Goal: Transaction & Acquisition: Book appointment/travel/reservation

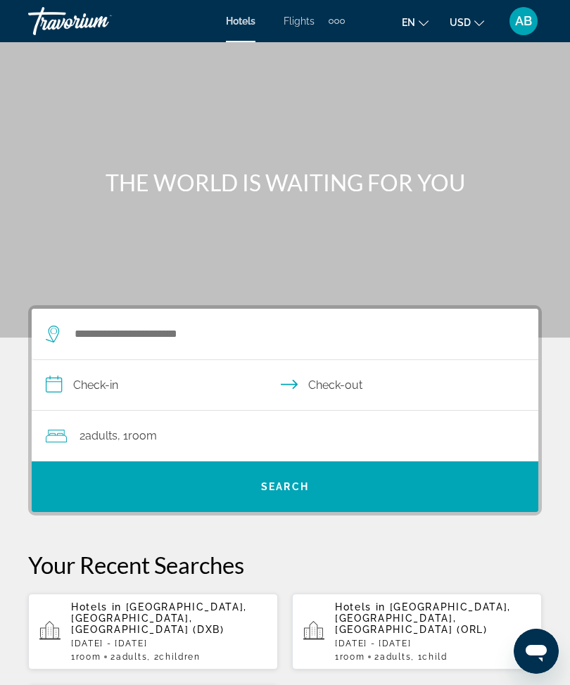
click at [343, 29] on div "Extra navigation items" at bounding box center [337, 21] width 16 height 21
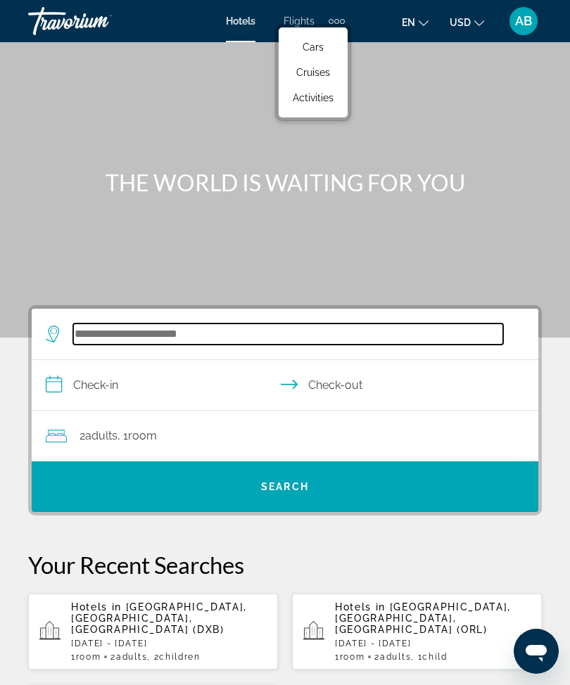
click at [186, 339] on input "Search hotel destination" at bounding box center [288, 334] width 430 height 21
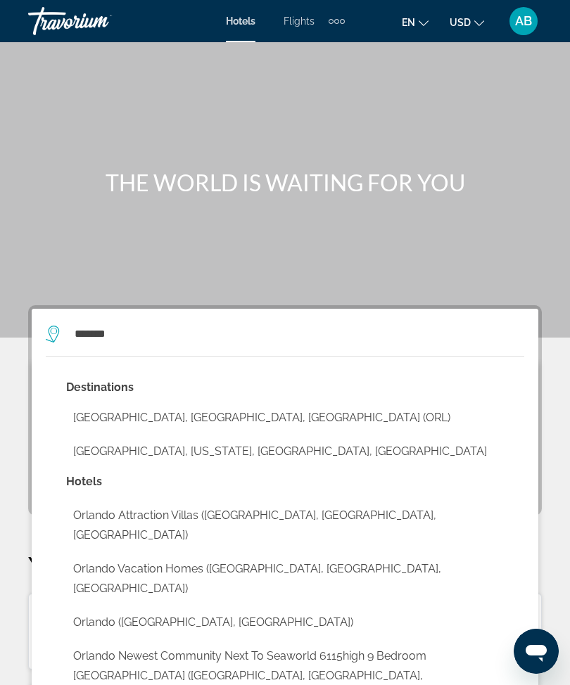
click at [199, 412] on button "[GEOGRAPHIC_DATA], [GEOGRAPHIC_DATA], [GEOGRAPHIC_DATA] (ORL)" at bounding box center [295, 417] width 458 height 27
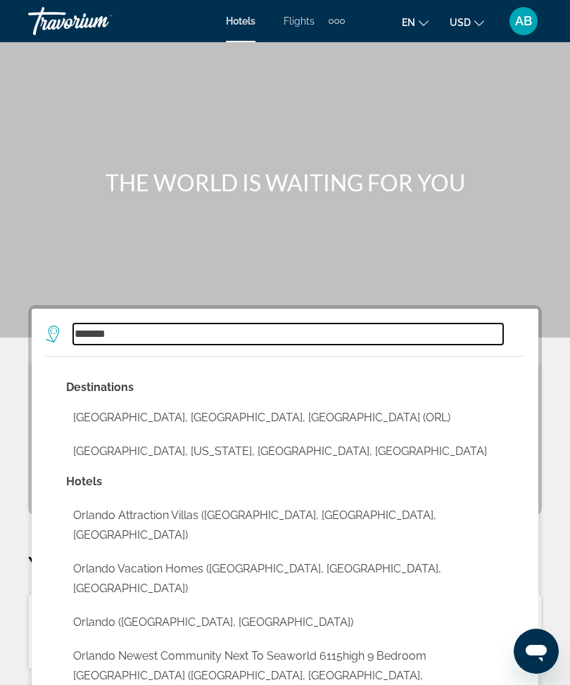
type input "**********"
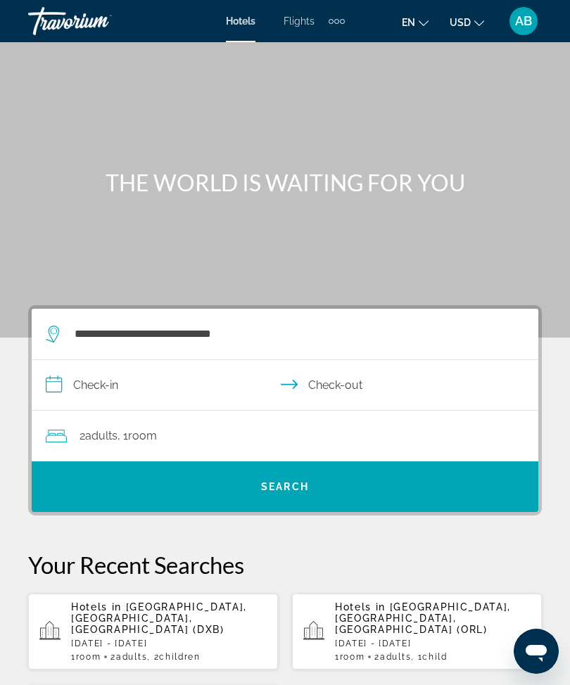
click at [47, 383] on input "**********" at bounding box center [288, 387] width 512 height 54
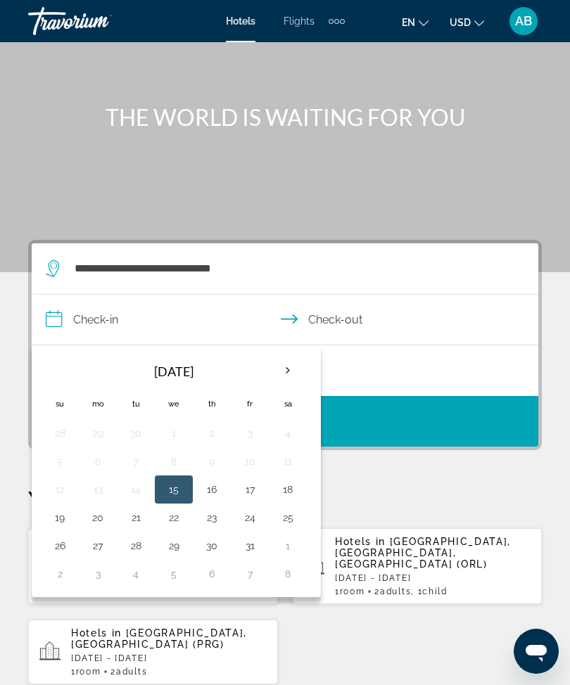
scroll to position [39, 0]
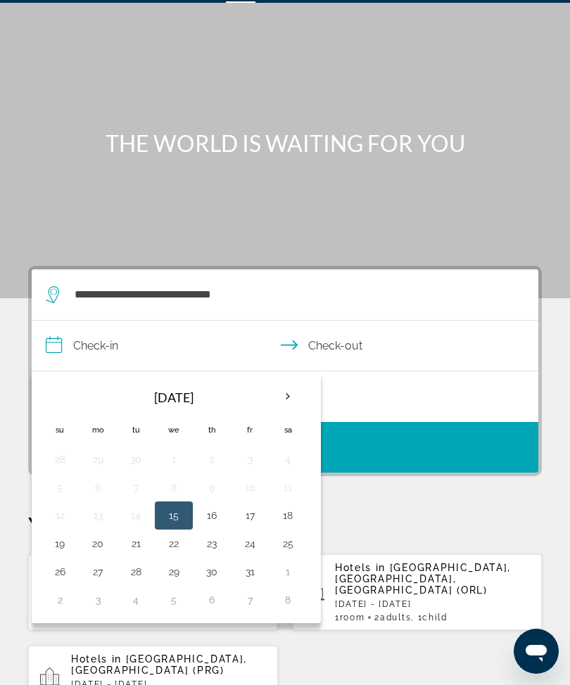
click at [277, 399] on th "Next month" at bounding box center [288, 396] width 38 height 31
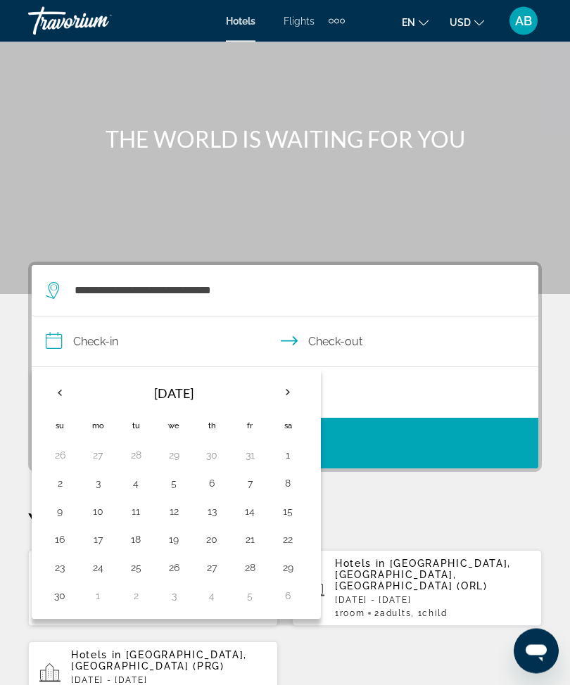
scroll to position [44, 0]
click at [294, 394] on th "Next month" at bounding box center [288, 392] width 38 height 31
click at [296, 386] on th "Next month" at bounding box center [288, 392] width 38 height 31
click at [283, 400] on th "Next month" at bounding box center [288, 392] width 38 height 31
click at [172, 569] on button "25" at bounding box center [173, 568] width 23 height 20
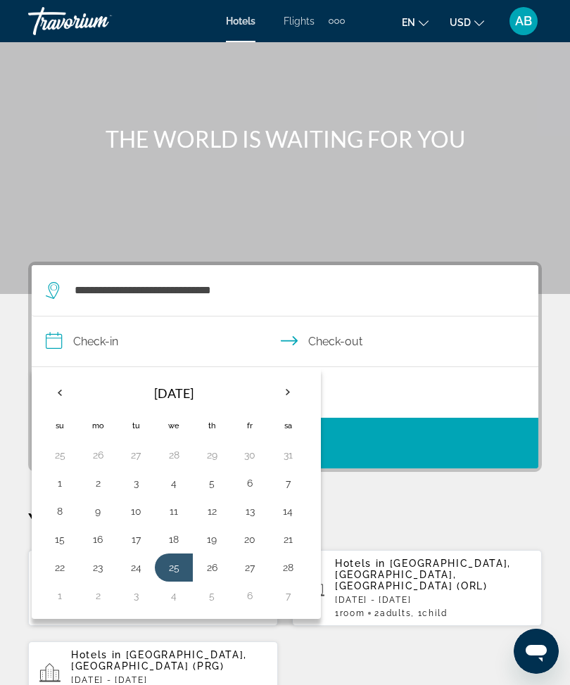
click at [56, 602] on button "1" at bounding box center [60, 596] width 23 height 20
type input "**********"
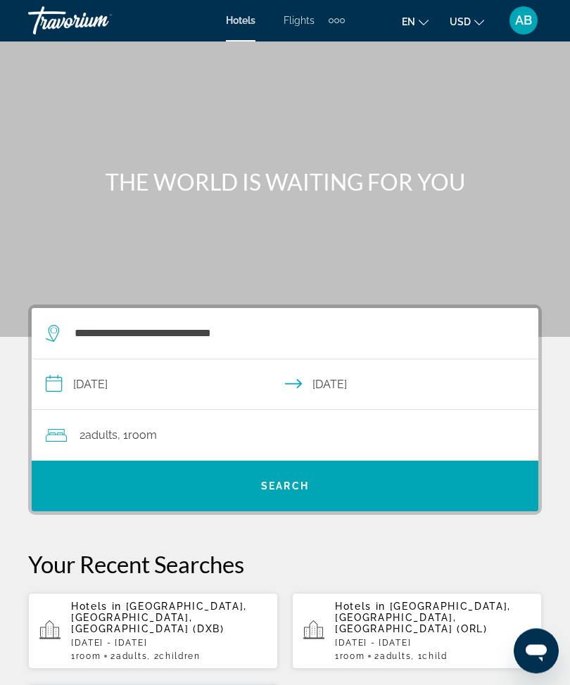
scroll to position [0, 0]
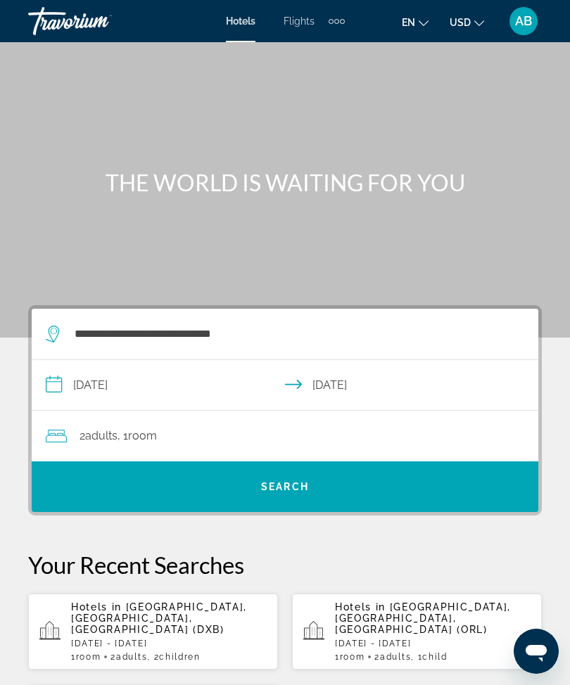
click at [282, 447] on div "2 Adult Adults , 1 Room rooms" at bounding box center [292, 436] width 492 height 51
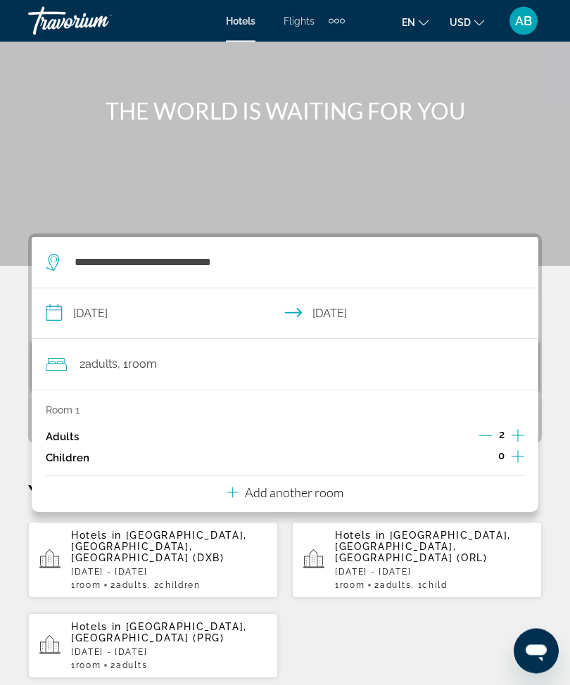
click at [519, 456] on icon "Increment children" at bounding box center [517, 457] width 13 height 17
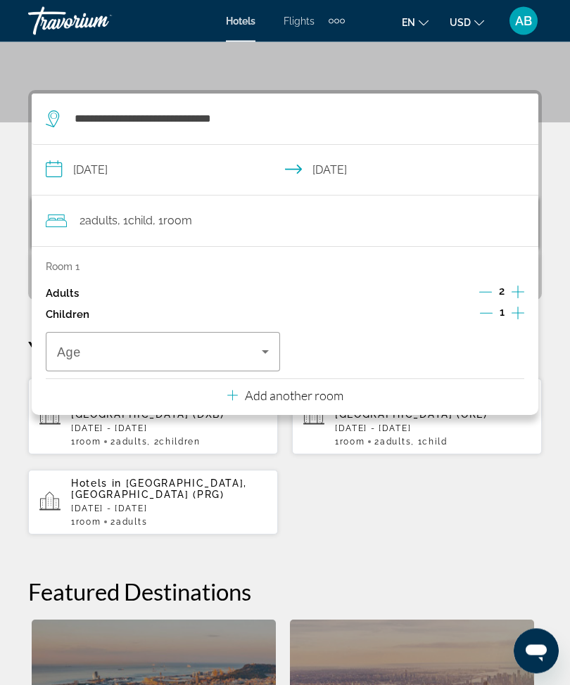
scroll to position [260, 0]
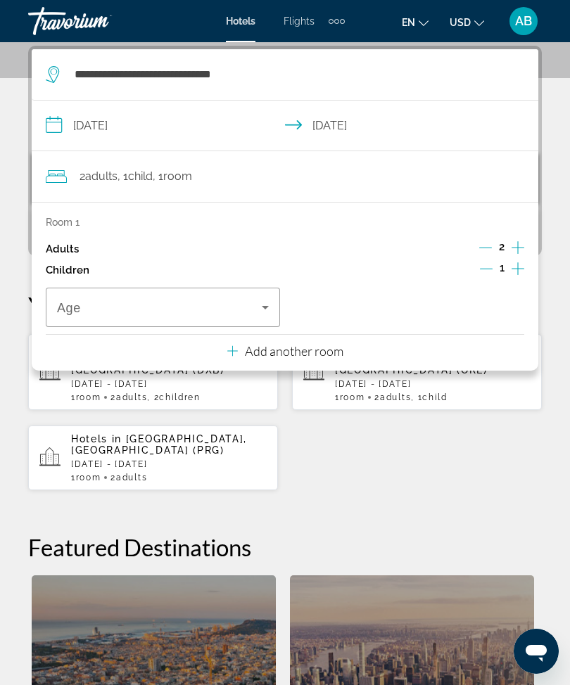
click at [267, 299] on icon "Travelers: 2 adults, 1 child" at bounding box center [265, 307] width 17 height 17
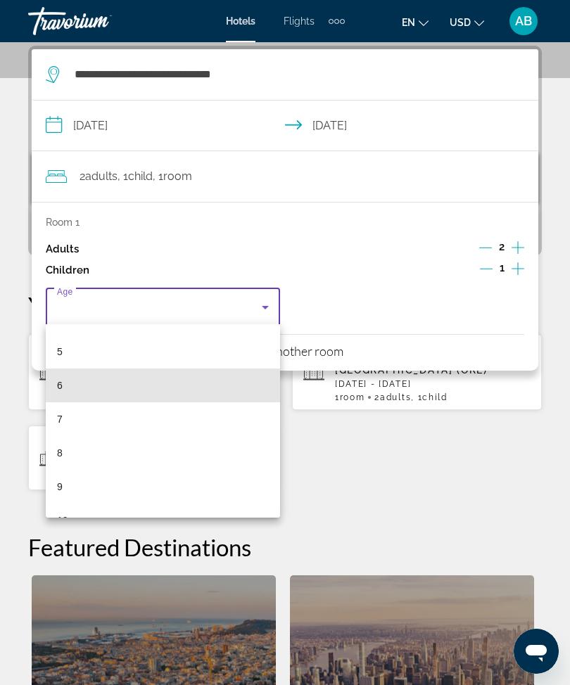
scroll to position [219, 0]
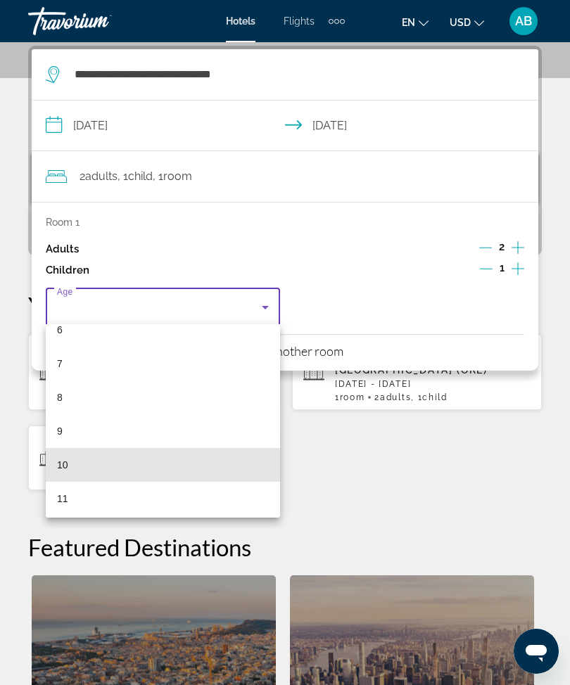
click at [111, 466] on mat-option "10" at bounding box center [163, 465] width 234 height 34
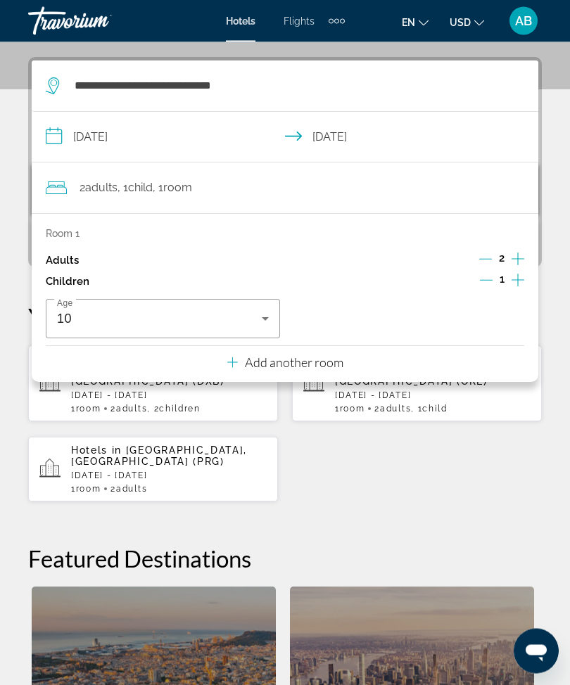
scroll to position [185, 0]
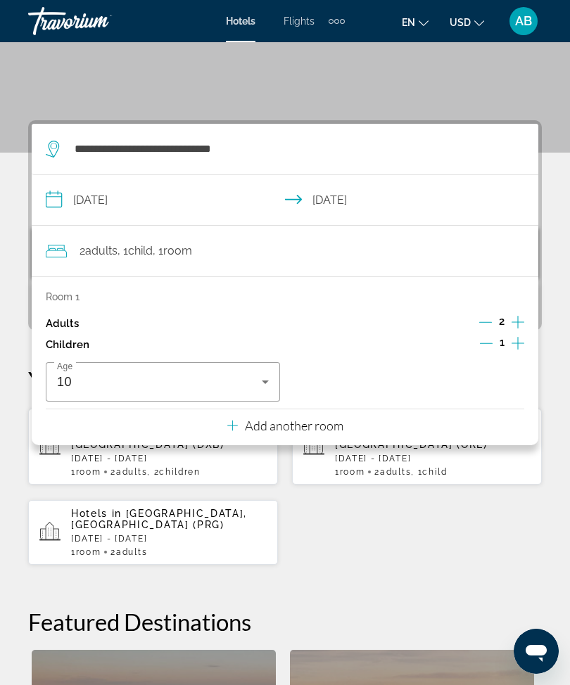
click at [566, 349] on div "**********" at bounding box center [285, 549] width 570 height 858
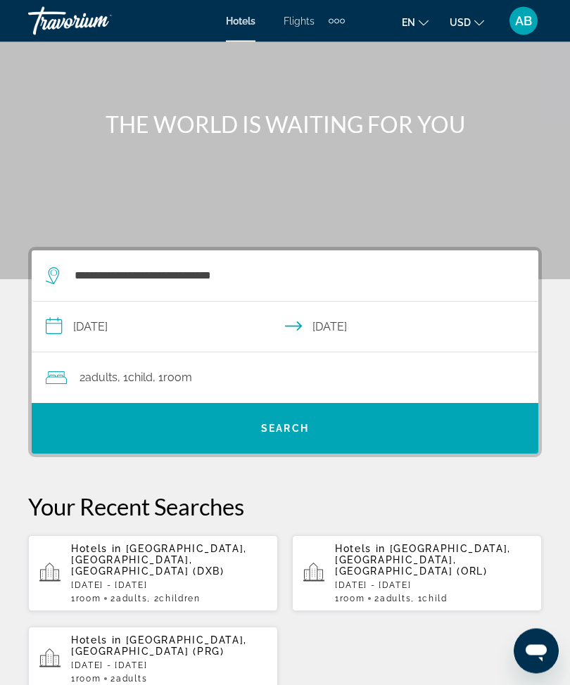
click at [348, 421] on span "Search" at bounding box center [285, 429] width 506 height 34
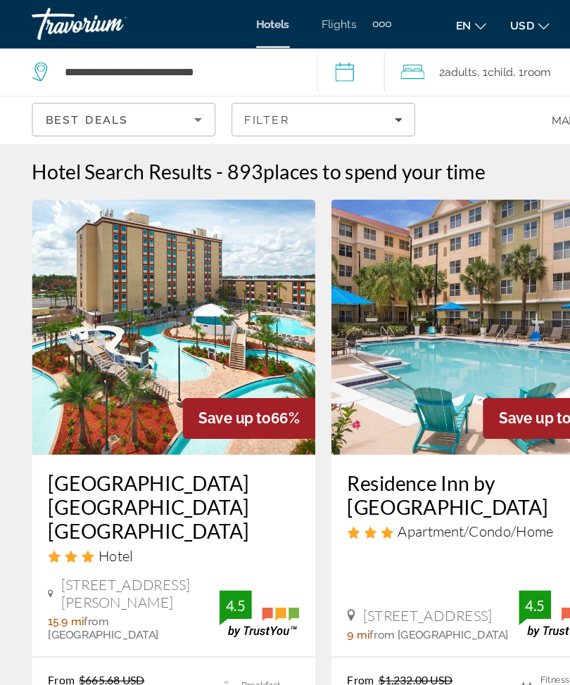
click at [348, 99] on span "Filters" at bounding box center [285, 106] width 160 height 34
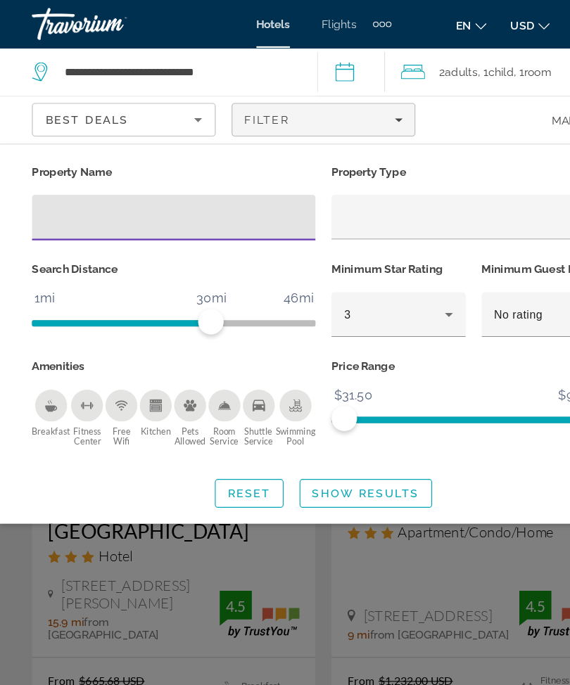
click at [148, 191] on input "Hotel Filters" at bounding box center [152, 192] width 227 height 17
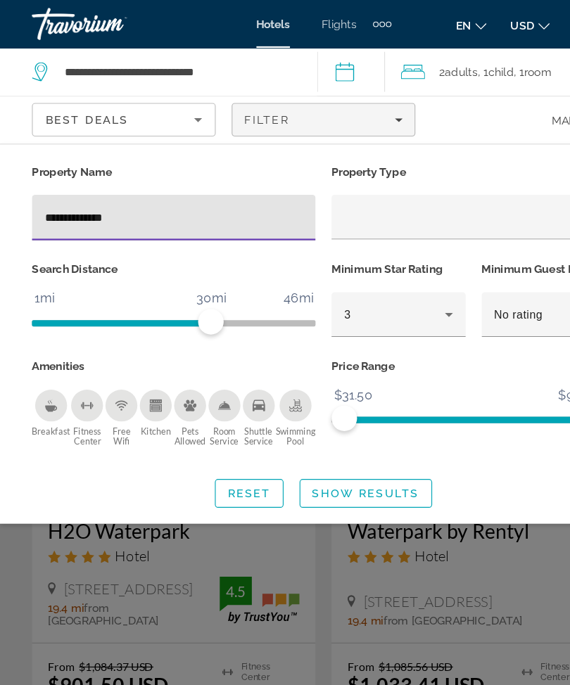
type input "**********"
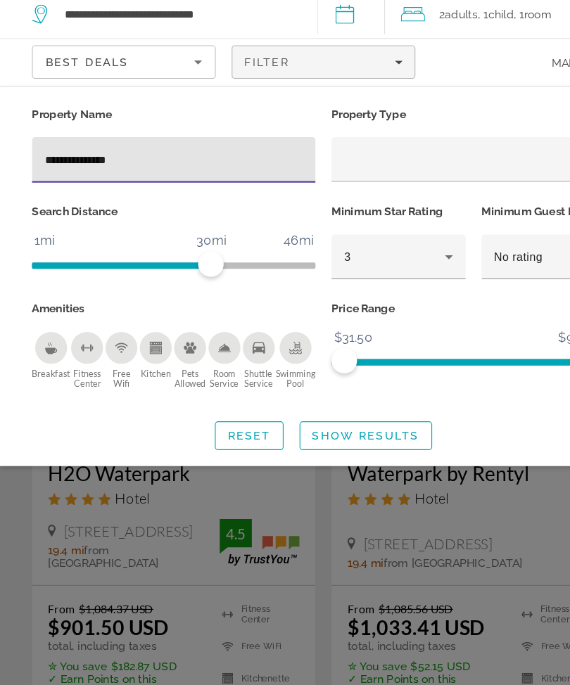
click at [314, 418] on span "Search widget" at bounding box center [321, 435] width 115 height 34
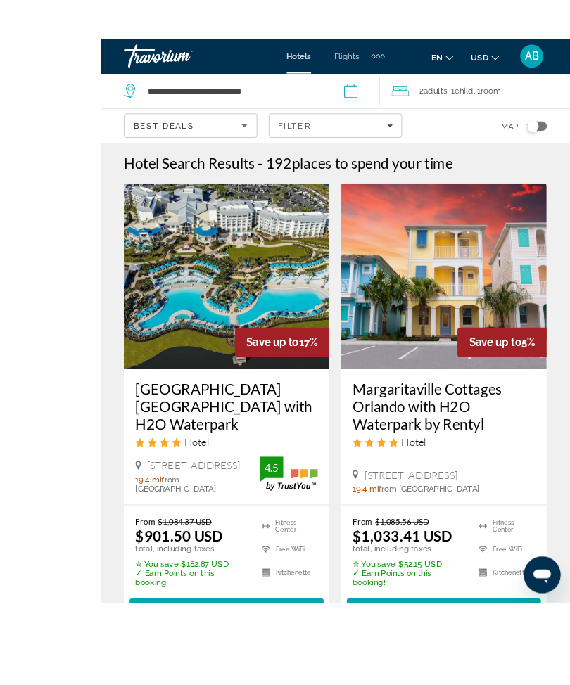
scroll to position [7, 0]
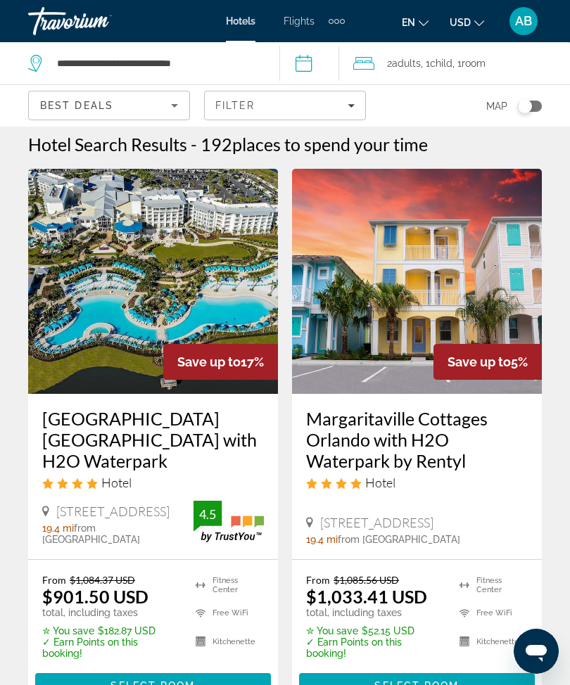
click at [174, 684] on span "Main content" at bounding box center [153, 686] width 236 height 34
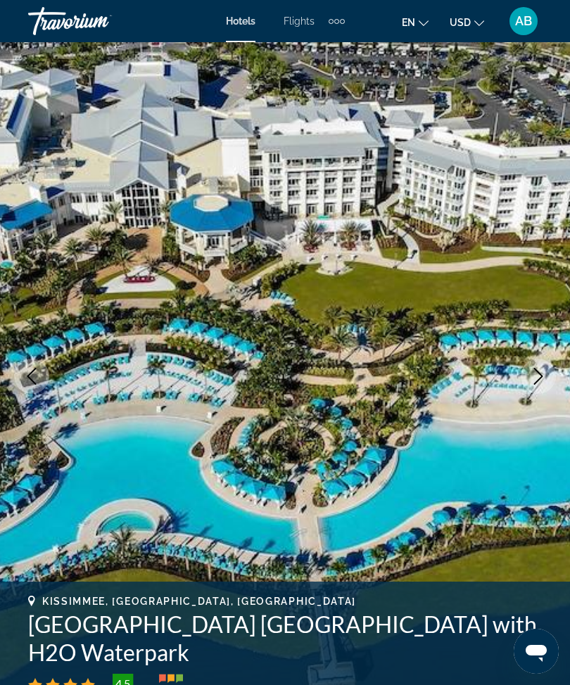
click at [536, 375] on icon "Next image" at bounding box center [538, 376] width 17 height 17
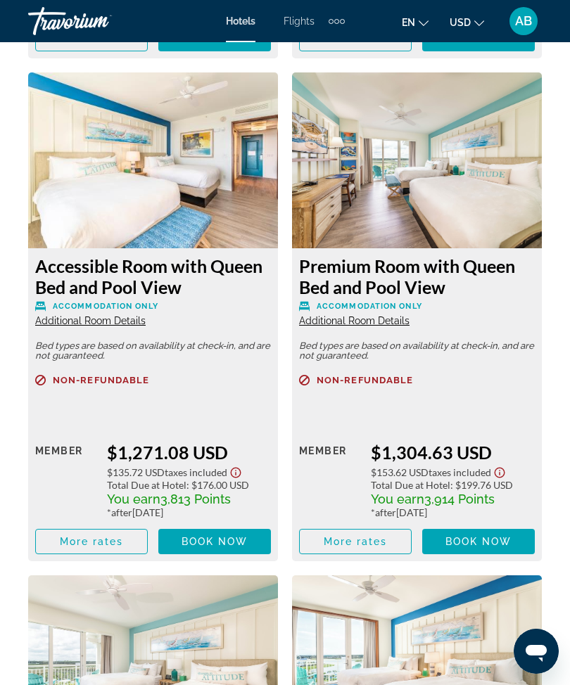
scroll to position [5051, 0]
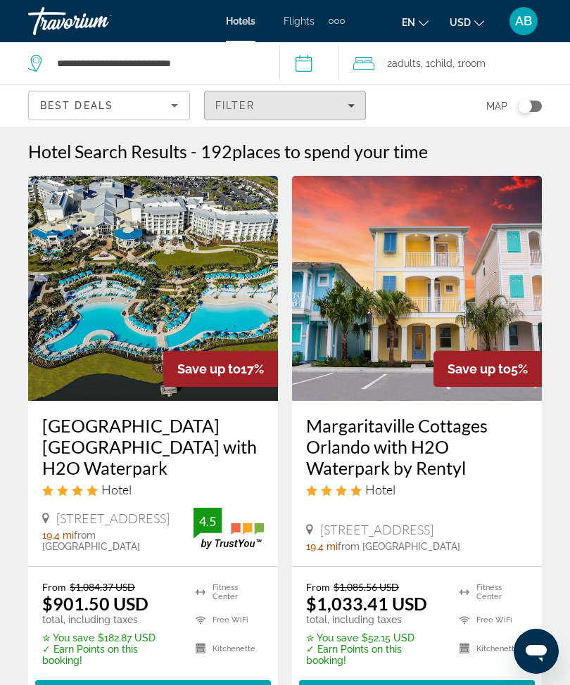
click at [345, 94] on span "Filters" at bounding box center [285, 106] width 160 height 34
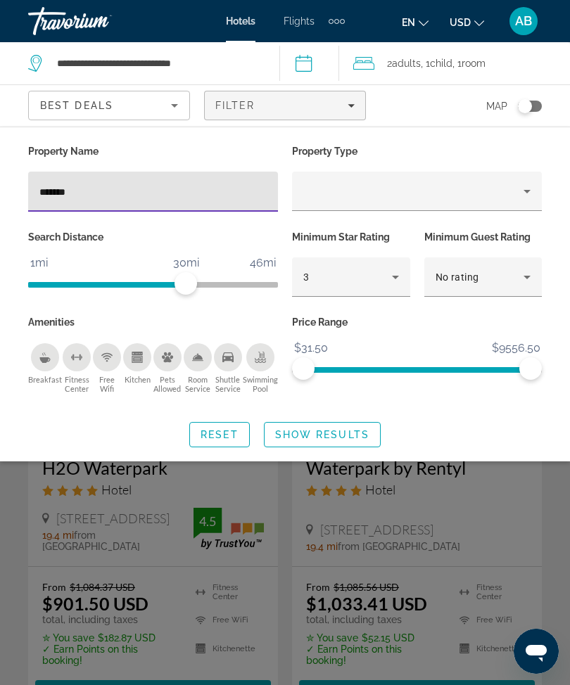
click at [180, 198] on input "*******" at bounding box center [152, 192] width 227 height 17
type input "*"
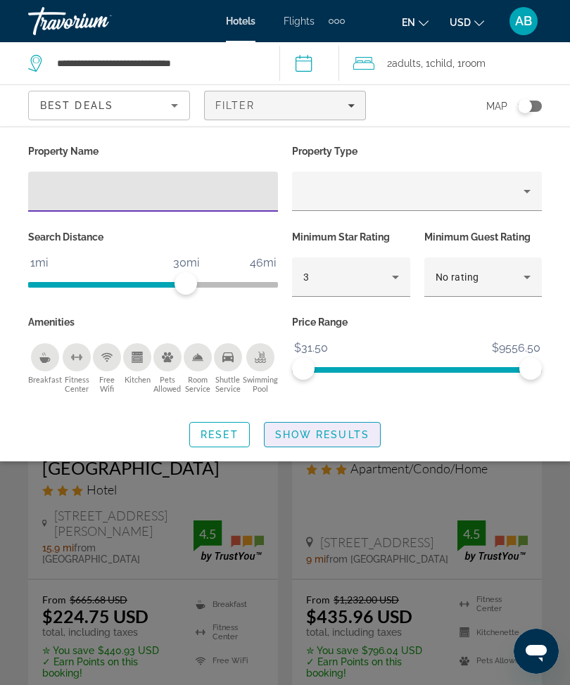
click at [339, 419] on span "Search widget" at bounding box center [321, 435] width 115 height 34
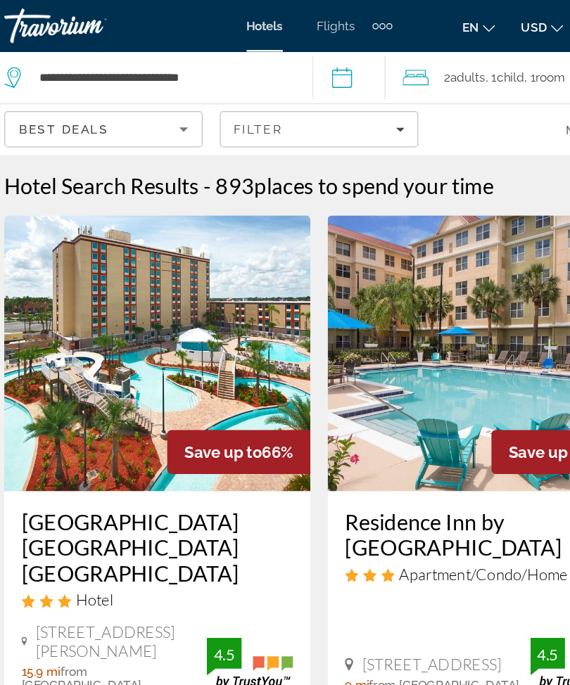
click at [348, 108] on icon "Filters" at bounding box center [351, 105] width 7 height 7
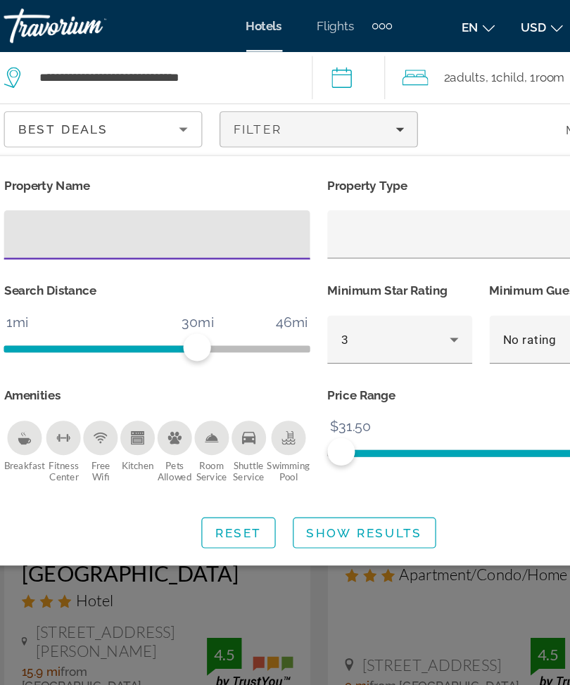
click at [142, 198] on input "Hotel Filters" at bounding box center [152, 192] width 227 height 17
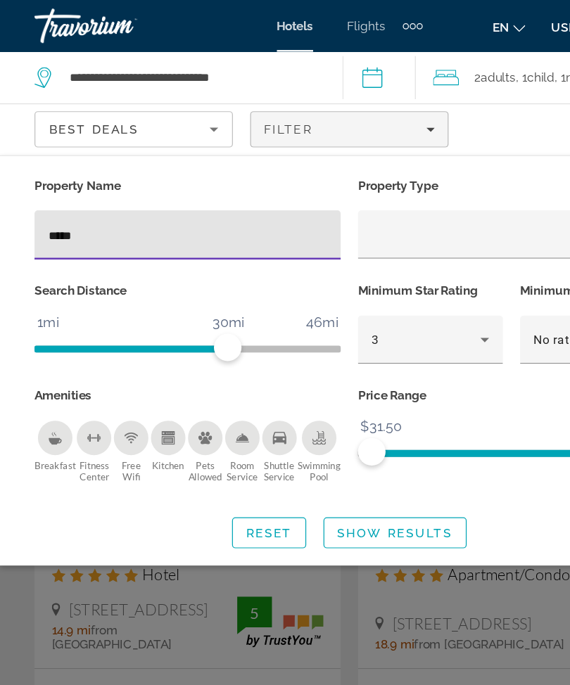
type input "******"
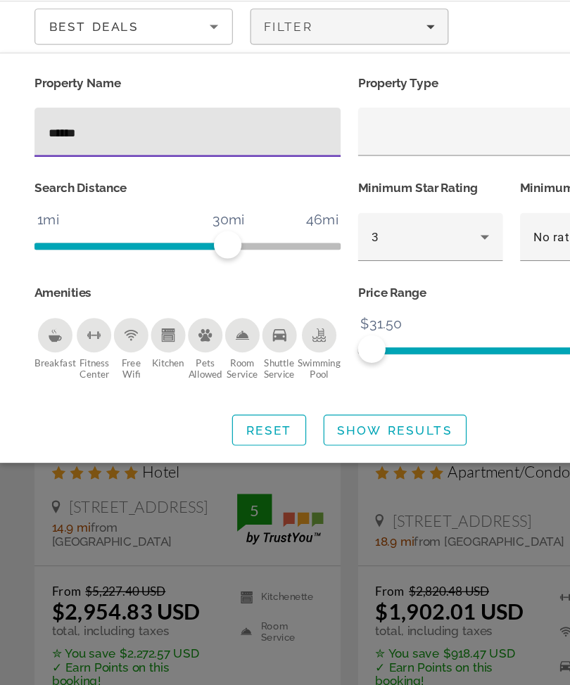
click at [300, 418] on span "Search widget" at bounding box center [321, 435] width 115 height 34
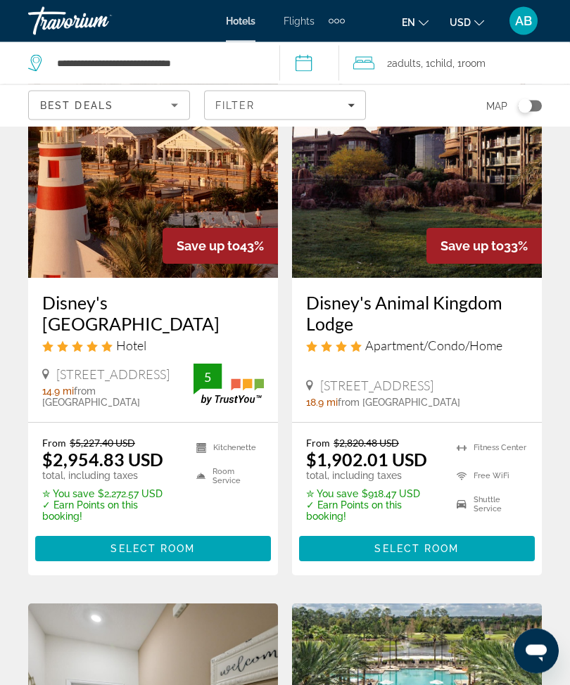
scroll to position [122, 0]
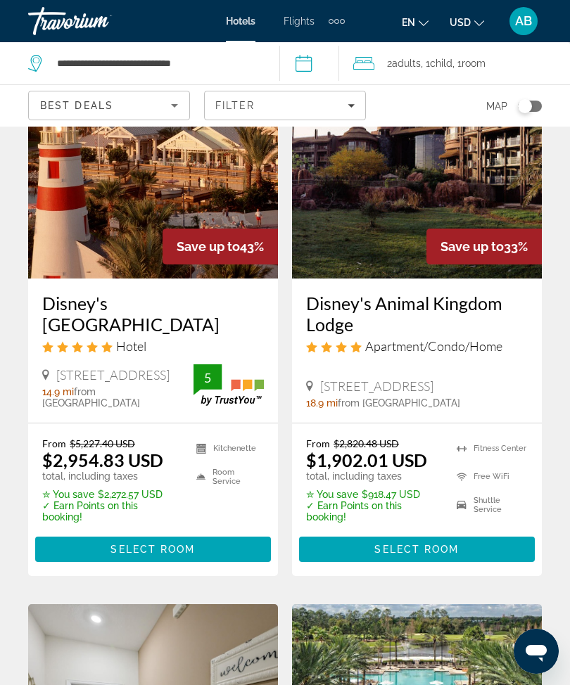
click at [393, 189] on img "Main content" at bounding box center [417, 165] width 250 height 225
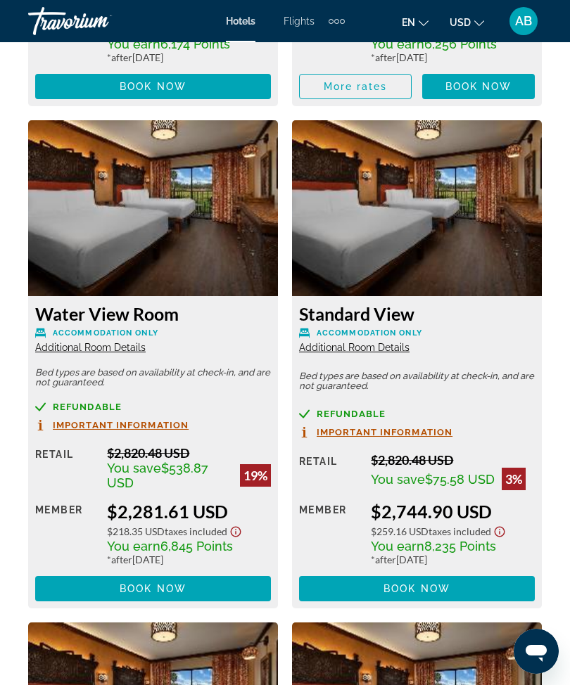
scroll to position [3427, 0]
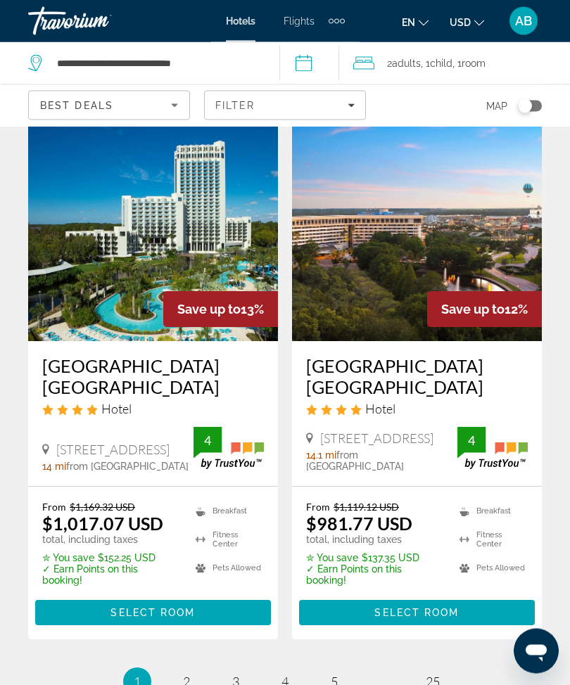
scroll to position [2913, 0]
click at [197, 671] on link "page 2" at bounding box center [186, 681] width 25 height 25
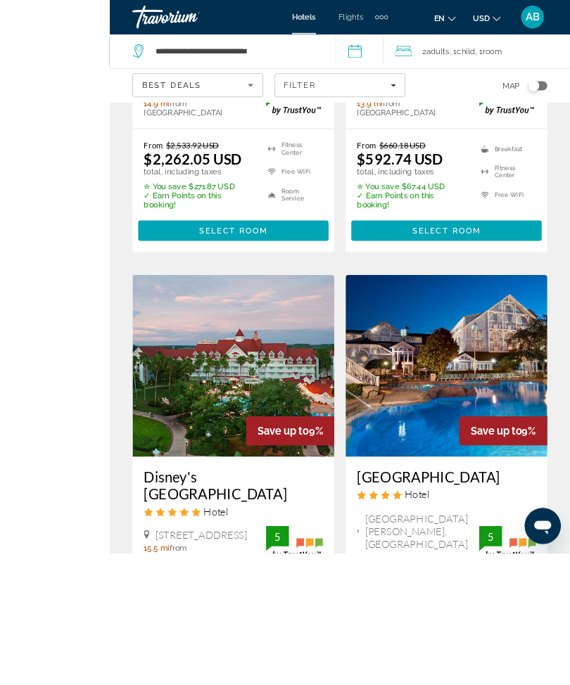
scroll to position [582, 0]
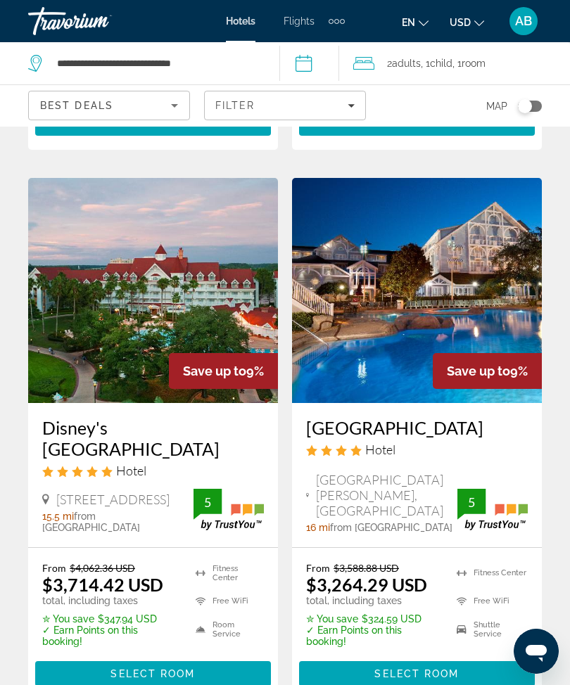
click at [164, 237] on img "Main content" at bounding box center [153, 290] width 250 height 225
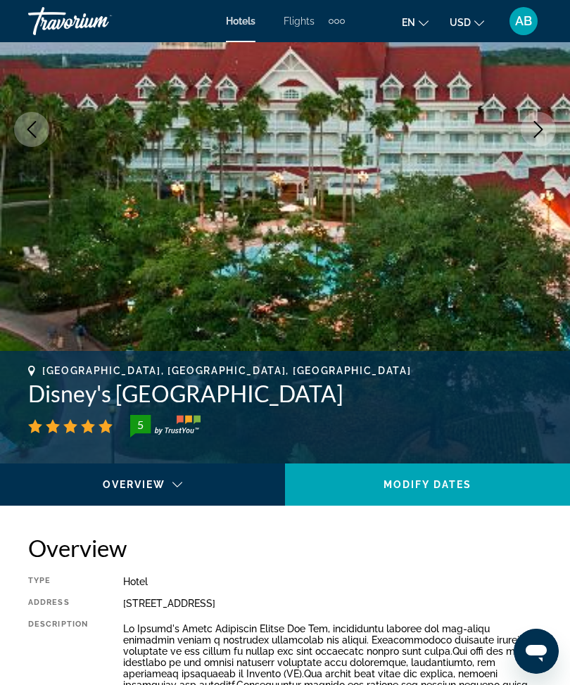
scroll to position [248, 0]
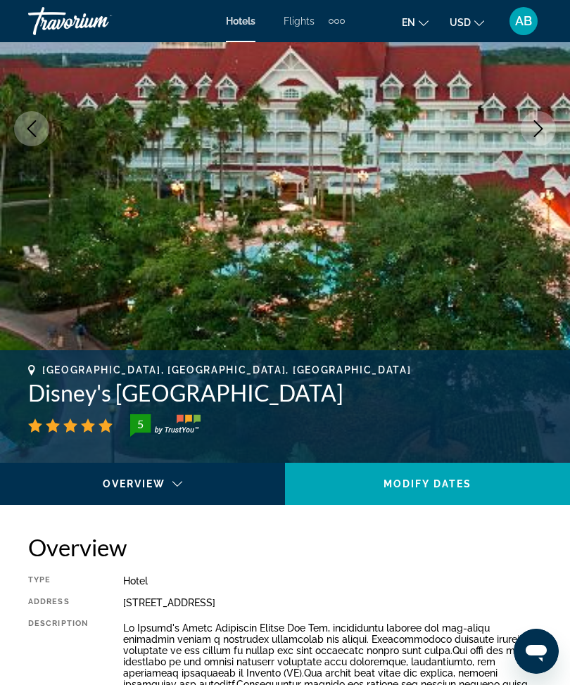
click at [390, 556] on h2 "Overview" at bounding box center [285, 547] width 514 height 28
copy h1 "Disney's [GEOGRAPHIC_DATA]"
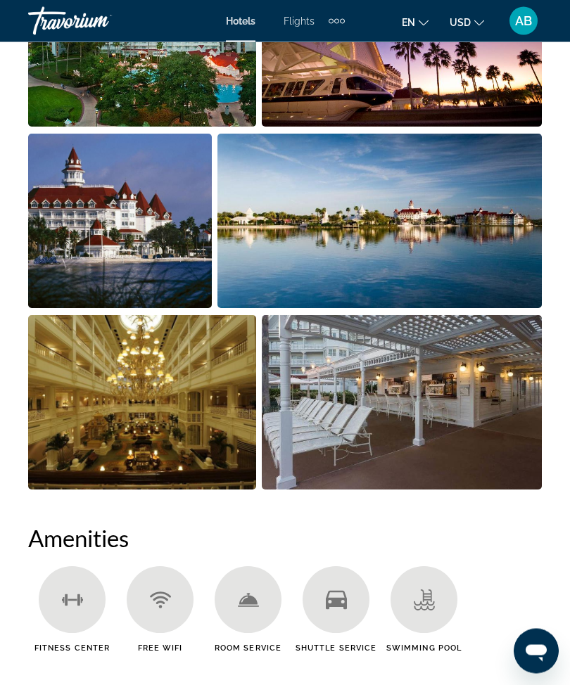
scroll to position [1062, 0]
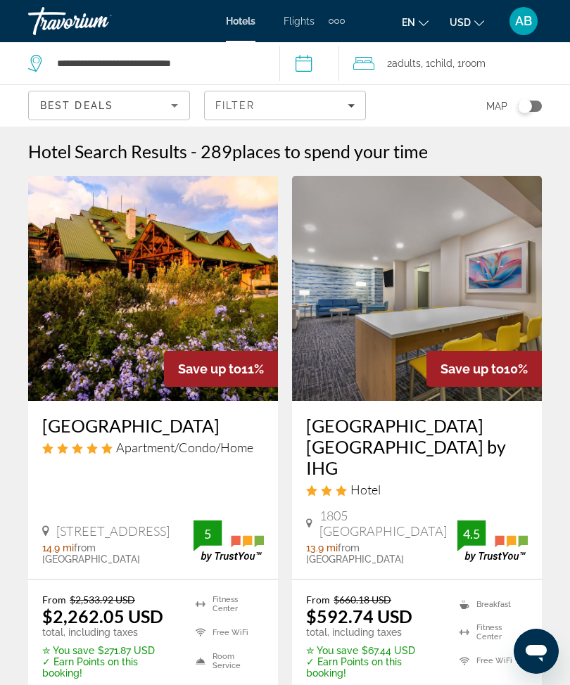
click at [357, 113] on span "Filters" at bounding box center [285, 106] width 160 height 34
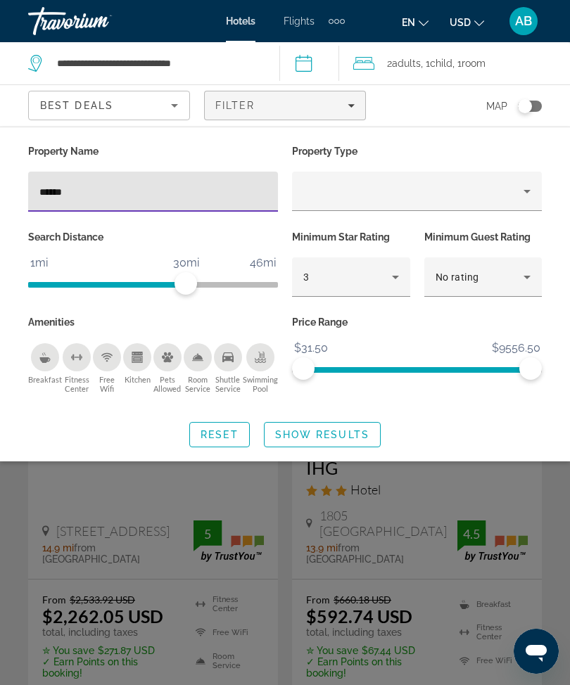
click at [180, 194] on input "******" at bounding box center [152, 192] width 227 height 17
type input "*"
click at [337, 433] on span "Show Results" at bounding box center [322, 434] width 94 height 11
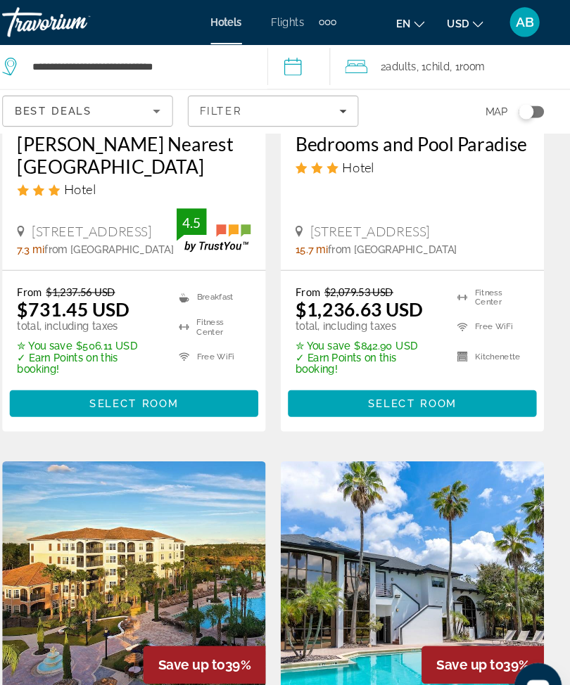
scroll to position [796, 0]
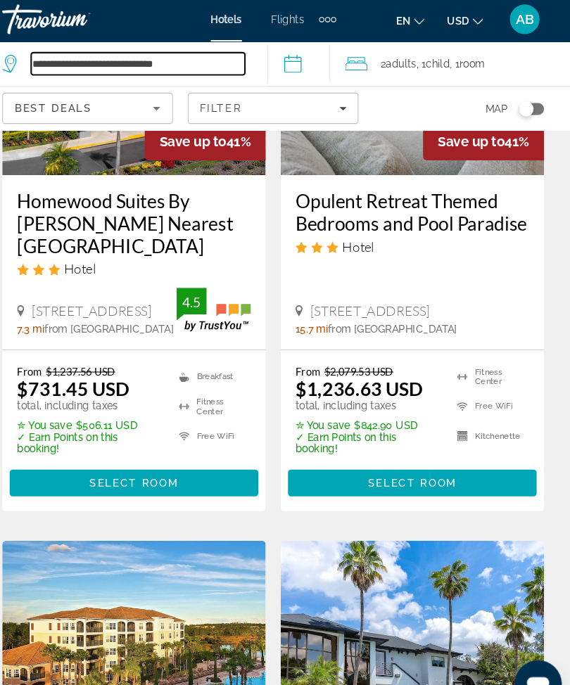
click at [205, 58] on input "**********" at bounding box center [157, 63] width 203 height 21
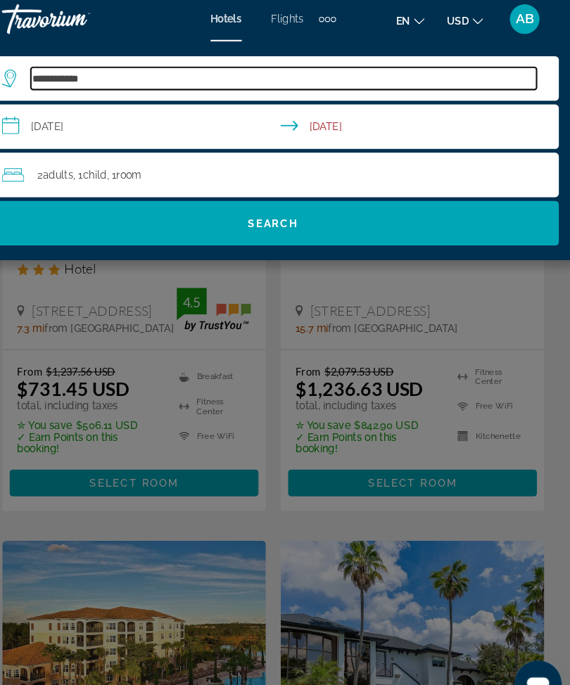
type input "**********"
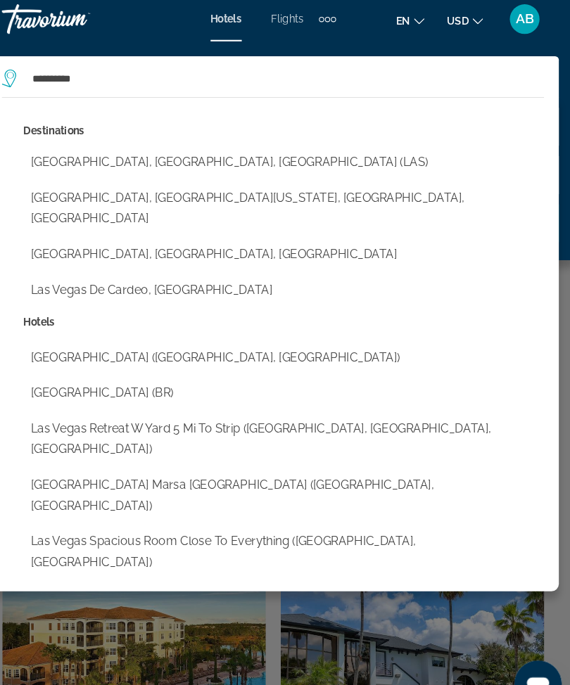
click at [167, 151] on button "[GEOGRAPHIC_DATA], [GEOGRAPHIC_DATA], [GEOGRAPHIC_DATA] (LAS)" at bounding box center [295, 157] width 493 height 27
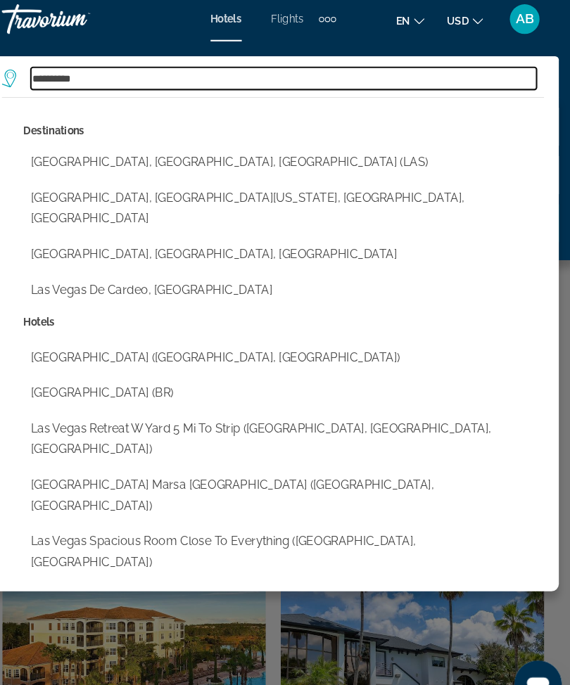
type input "**********"
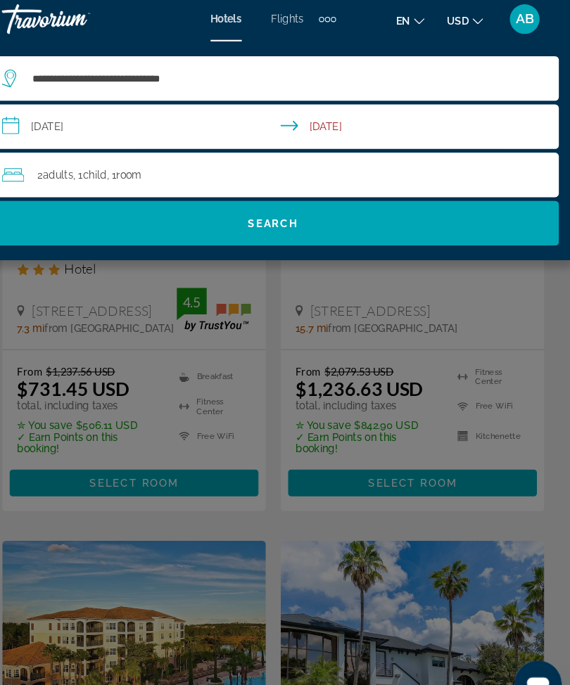
click at [14, 124] on input "**********" at bounding box center [287, 125] width 547 height 46
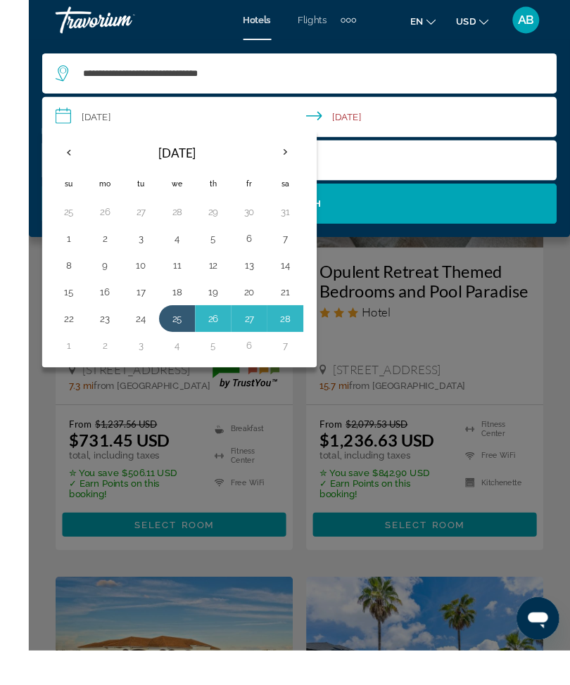
scroll to position [710, 0]
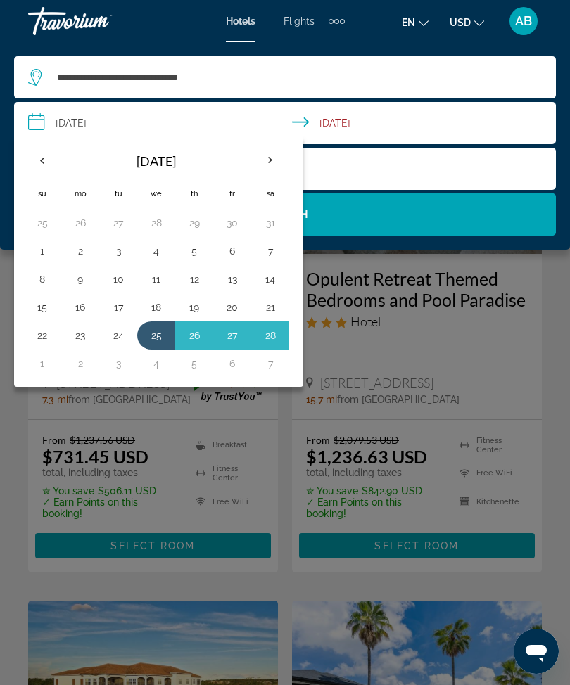
click at [49, 167] on th "Previous month" at bounding box center [42, 160] width 38 height 31
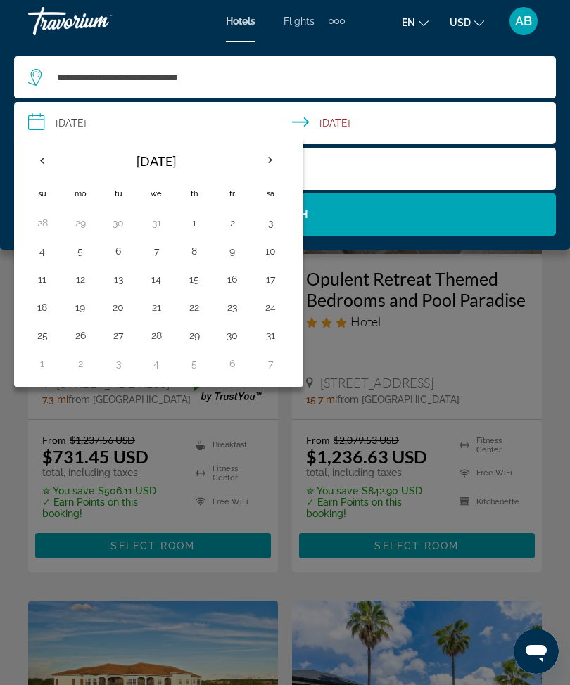
click at [49, 166] on th "Previous month" at bounding box center [42, 160] width 38 height 31
click at [56, 169] on th "Previous month" at bounding box center [42, 160] width 38 height 31
click at [77, 315] on button "17" at bounding box center [80, 308] width 23 height 20
click at [195, 312] on button "20" at bounding box center [194, 308] width 23 height 20
type input "**********"
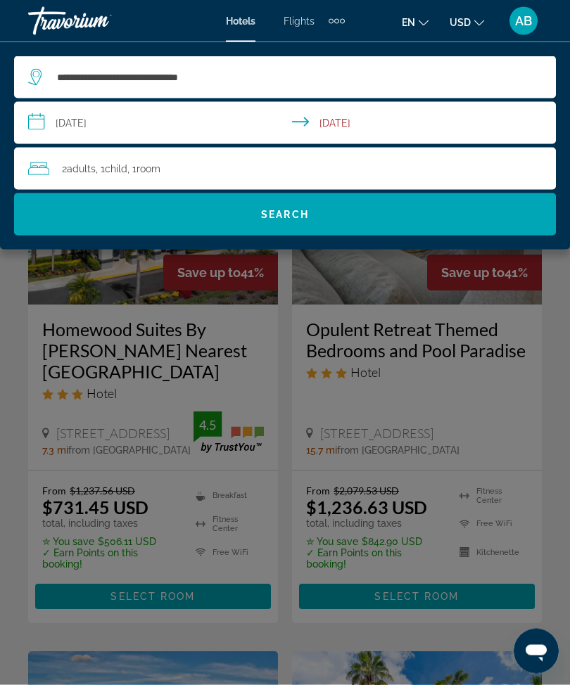
scroll to position [606, 0]
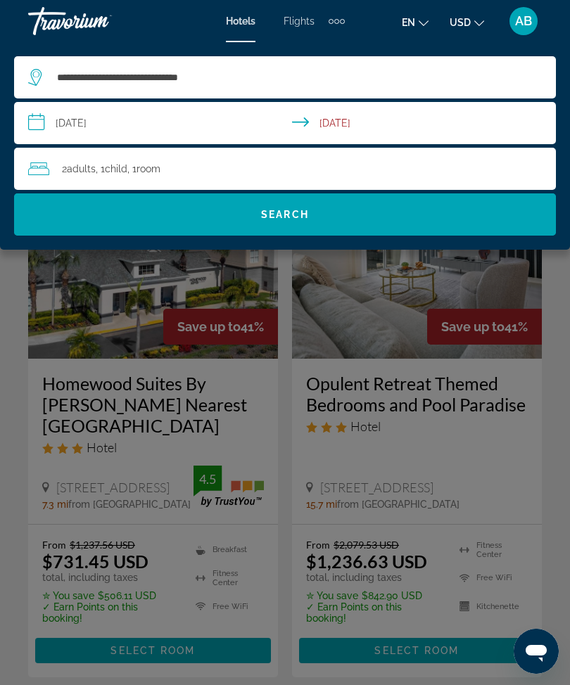
click at [353, 170] on div "2 Adult Adults , 1 Child Children , 1 Room rooms" at bounding box center [292, 169] width 528 height 20
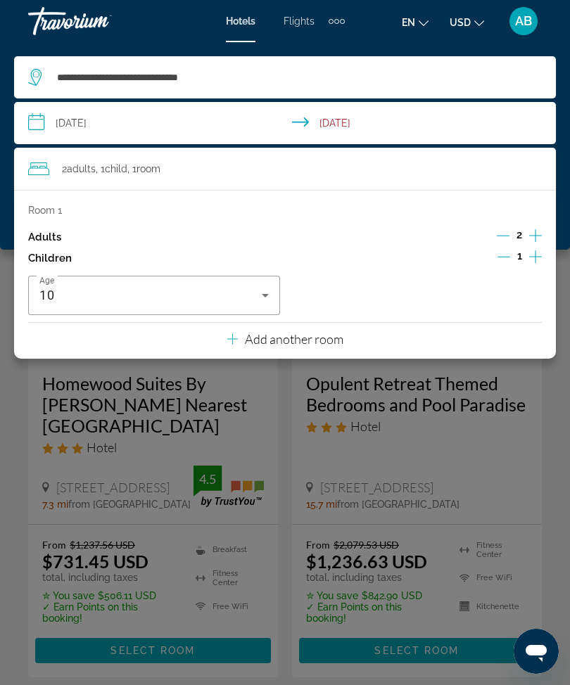
click at [504, 257] on icon "Decrement children" at bounding box center [503, 256] width 13 height 13
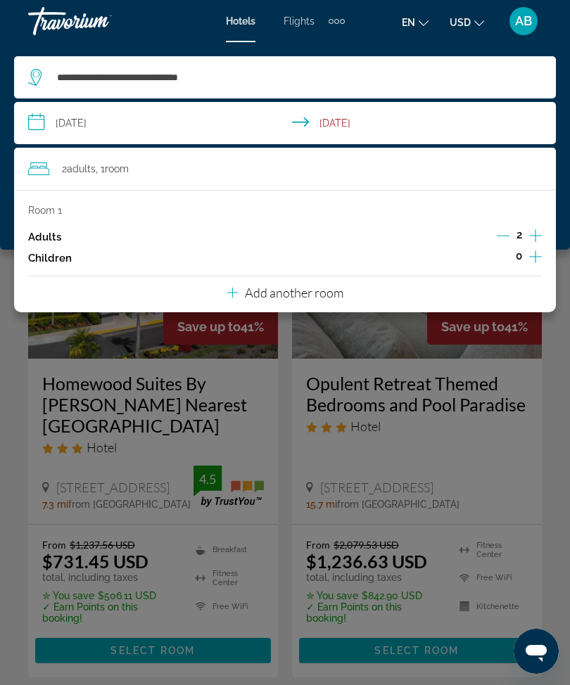
click at [319, 291] on p "Add another room" at bounding box center [294, 292] width 98 height 15
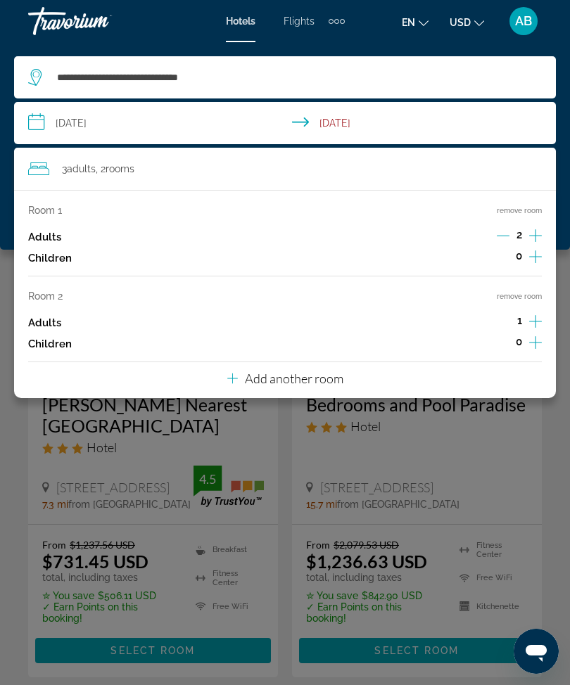
click at [320, 376] on p "Add another room" at bounding box center [294, 378] width 98 height 15
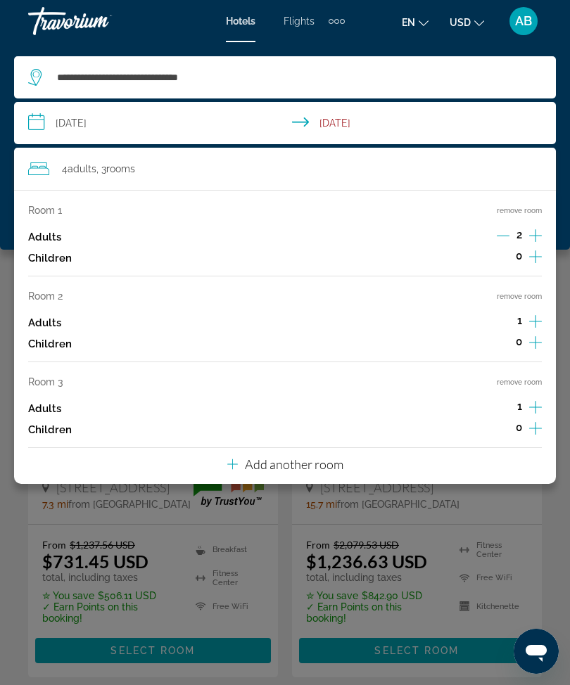
click at [329, 457] on p "Add another room" at bounding box center [294, 464] width 98 height 15
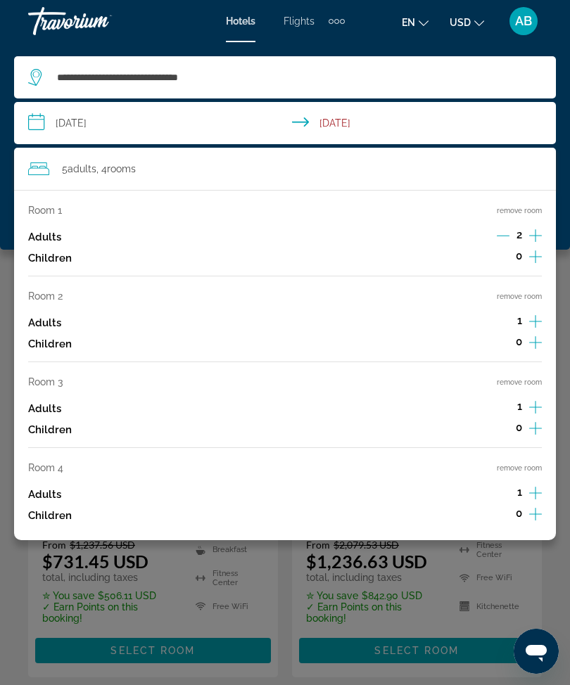
click at [518, 464] on button "remove room" at bounding box center [519, 468] width 45 height 9
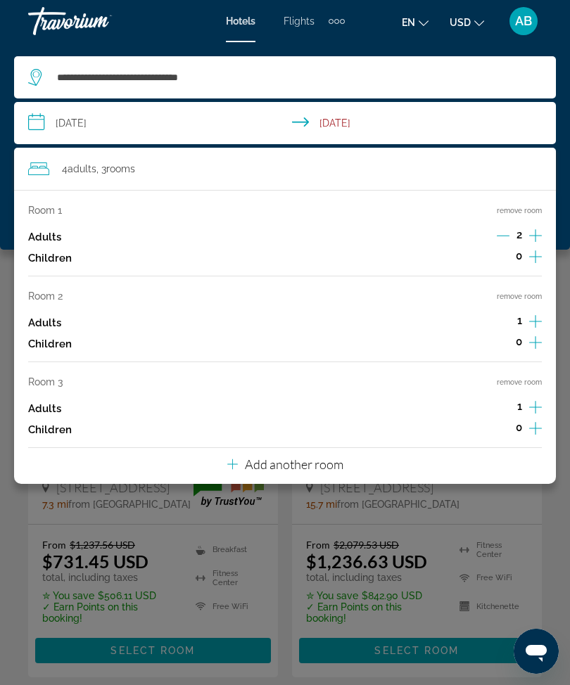
click at [529, 378] on button "remove room" at bounding box center [519, 382] width 45 height 9
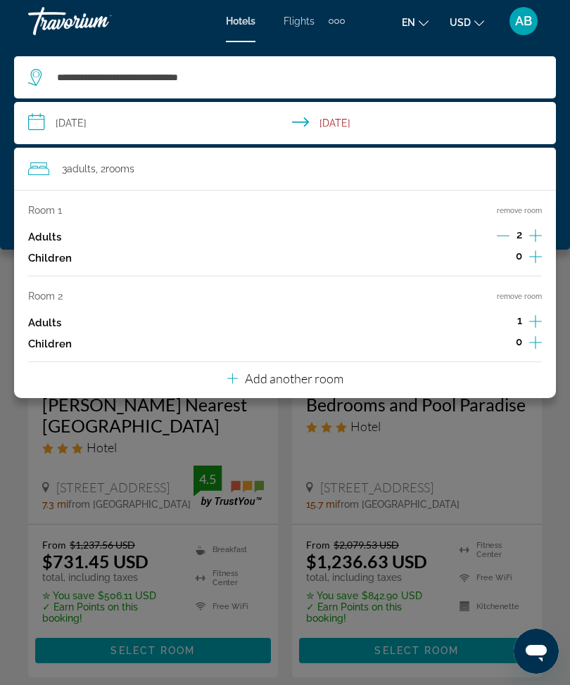
click at [536, 292] on button "remove room" at bounding box center [519, 296] width 45 height 9
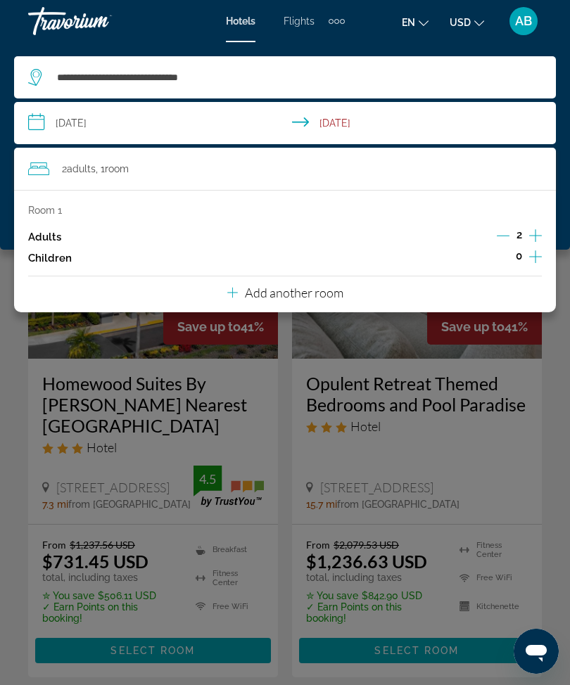
click at [3, 175] on div "**********" at bounding box center [285, 146] width 570 height 208
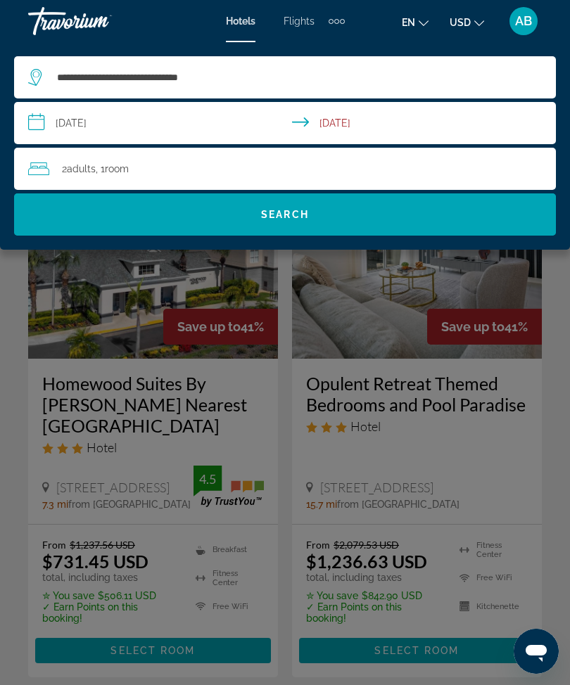
click at [363, 222] on span "Search" at bounding box center [285, 215] width 542 height 34
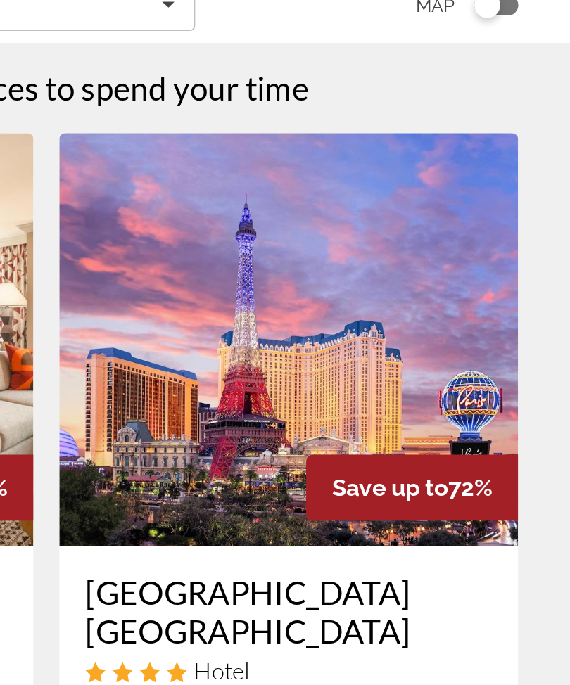
click at [292, 198] on img "Main content" at bounding box center [417, 288] width 250 height 225
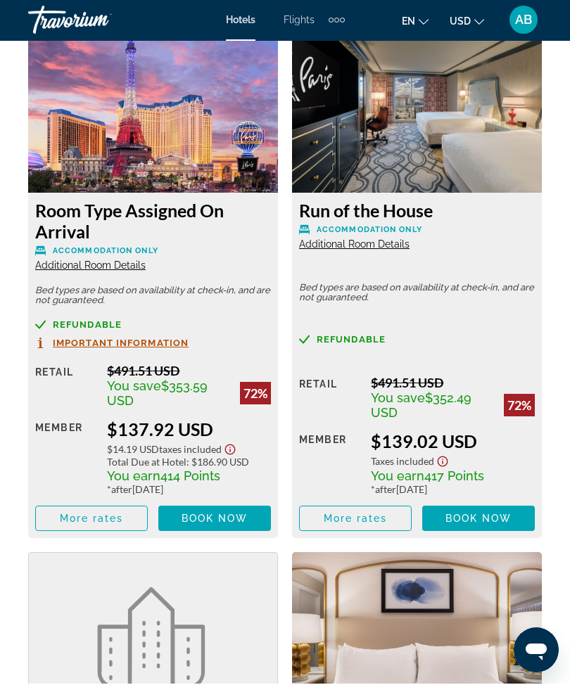
scroll to position [2608, 0]
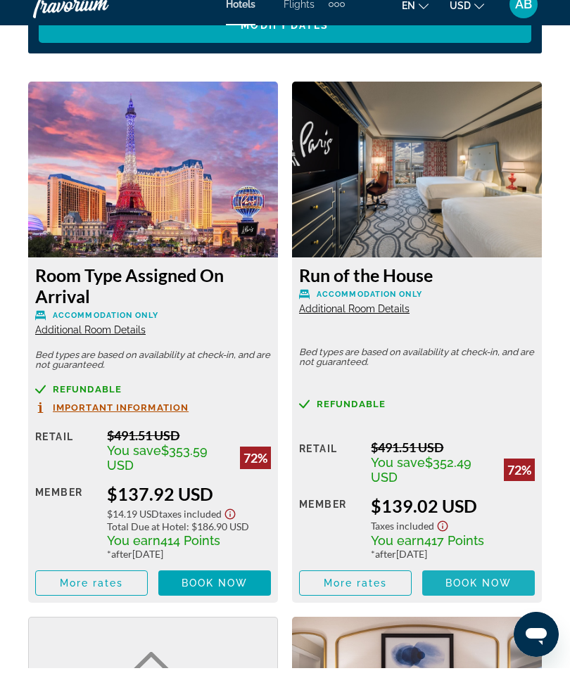
click at [480, 589] on span "Main content" at bounding box center [478, 600] width 113 height 34
